Goal: Task Accomplishment & Management: Use online tool/utility

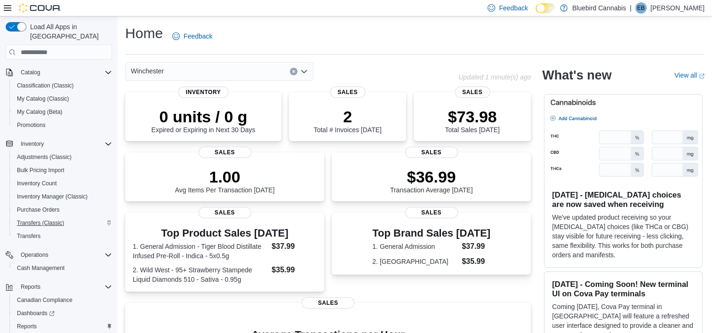
scroll to position [115, 0]
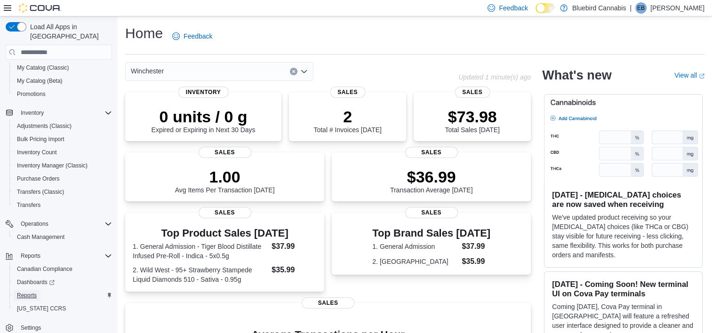
click at [35, 292] on span "Reports" at bounding box center [27, 296] width 20 height 8
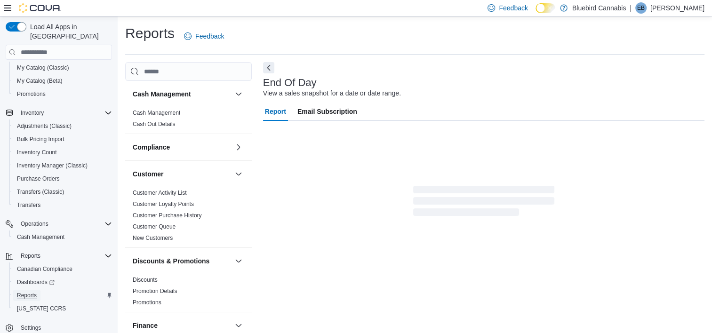
scroll to position [5, 0]
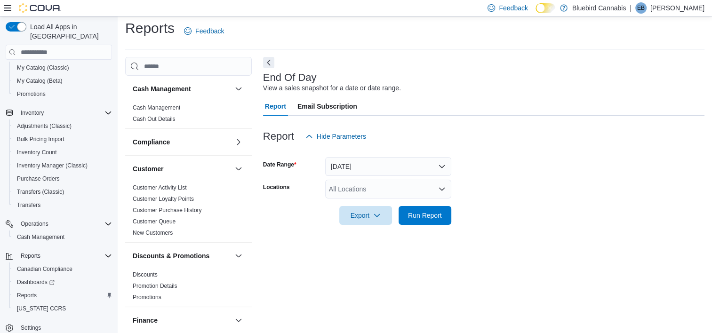
click at [374, 184] on div "All Locations" at bounding box center [388, 189] width 126 height 19
type input "***"
click at [363, 207] on span "Winchester" at bounding box center [361, 204] width 33 height 9
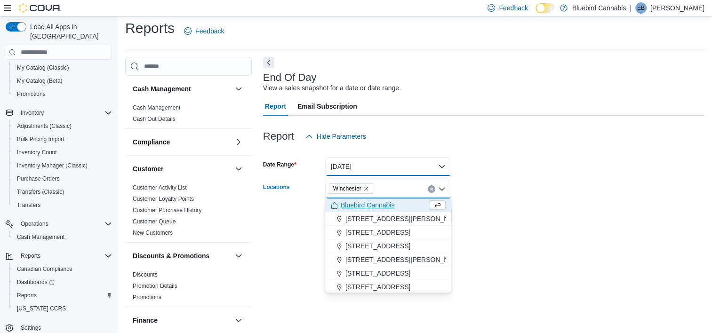
click at [348, 167] on button "Today" at bounding box center [388, 166] width 126 height 19
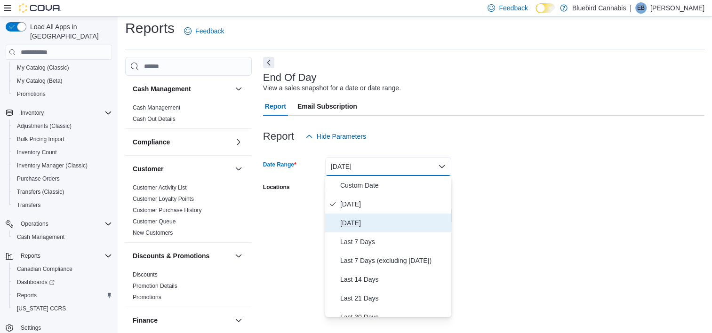
click at [355, 224] on span "Yesterday" at bounding box center [393, 222] width 107 height 11
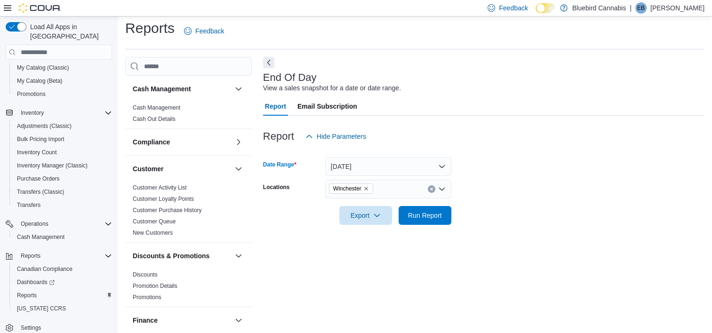
click at [574, 205] on div at bounding box center [483, 202] width 441 height 8
click at [424, 216] on span "Run Report" at bounding box center [425, 214] width 34 height 9
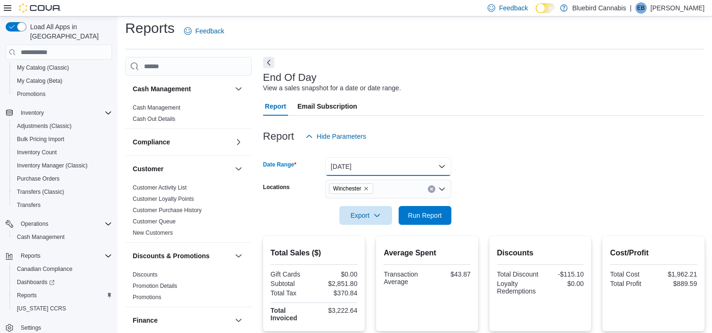
click at [347, 172] on button "Yesterday" at bounding box center [388, 166] width 126 height 19
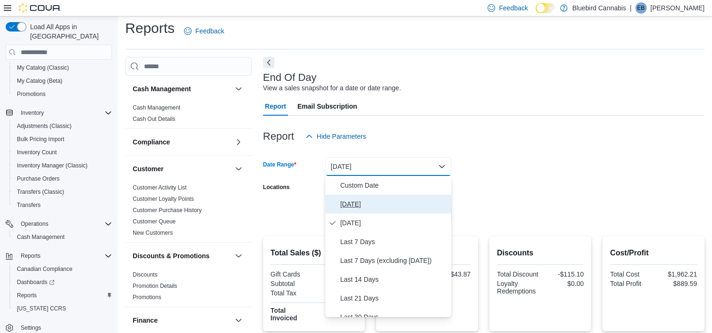
click at [355, 205] on span "Today" at bounding box center [393, 203] width 107 height 11
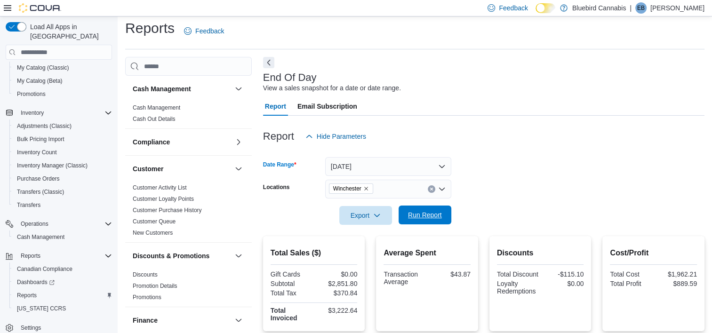
click at [426, 218] on span "Run Report" at bounding box center [425, 214] width 34 height 9
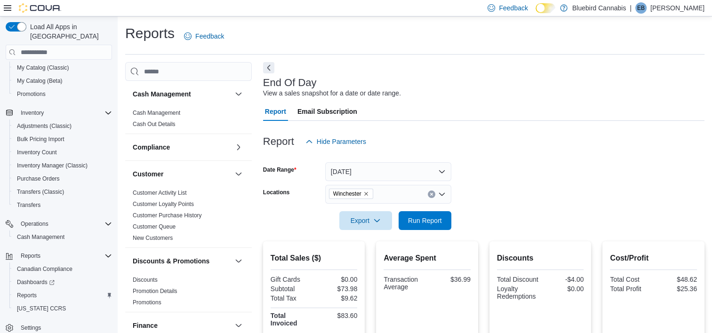
click at [366, 192] on icon "Remove Winchester from selection in this group" at bounding box center [366, 194] width 6 height 6
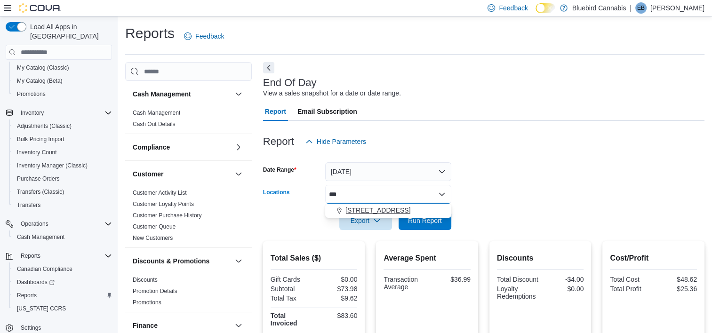
type input "***"
click at [364, 205] on button "5530 Manotick Main St." at bounding box center [388, 211] width 126 height 14
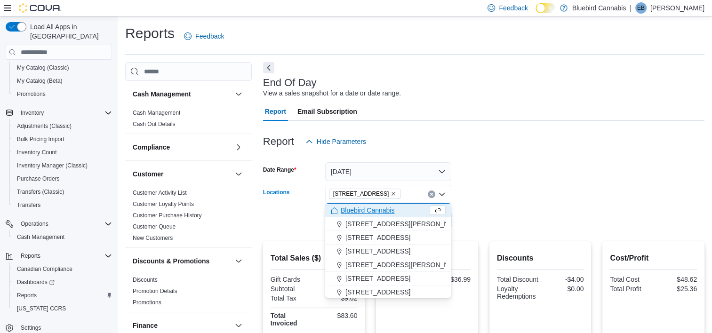
click at [551, 205] on div at bounding box center [483, 208] width 441 height 8
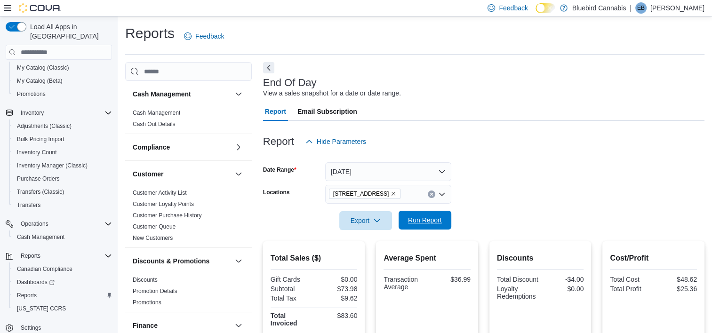
click at [439, 216] on span "Run Report" at bounding box center [425, 219] width 34 height 9
click at [396, 194] on icon "Remove 5530 Manotick Main St. from selection in this group" at bounding box center [393, 194] width 6 height 6
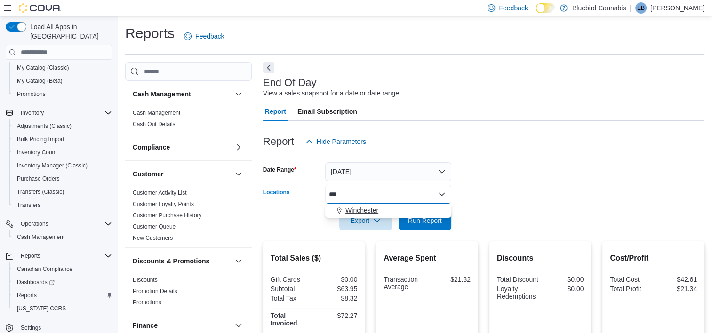
type input "***"
click at [359, 208] on span "Winchester" at bounding box center [361, 210] width 33 height 9
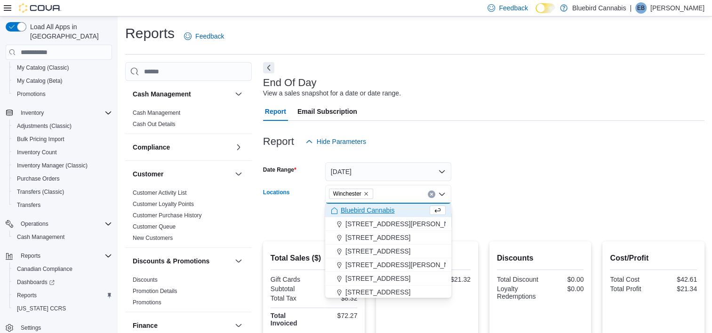
click at [584, 180] on form "Date Range Today Locations Winchester Combo box. Selected. Winchester. Press Ba…" at bounding box center [483, 190] width 441 height 79
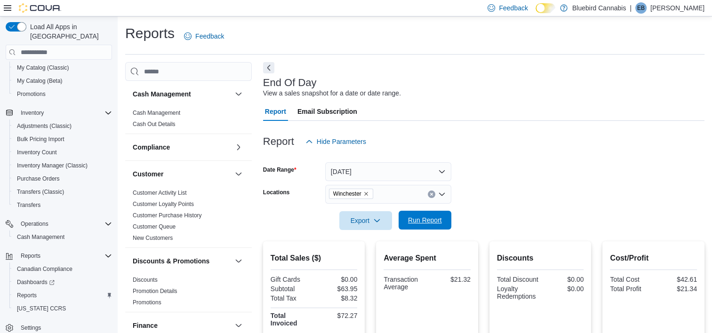
click at [438, 216] on span "Run Report" at bounding box center [425, 219] width 34 height 9
click at [428, 225] on span "Run Report" at bounding box center [424, 220] width 41 height 19
